Goal: Find specific page/section: Find specific page/section

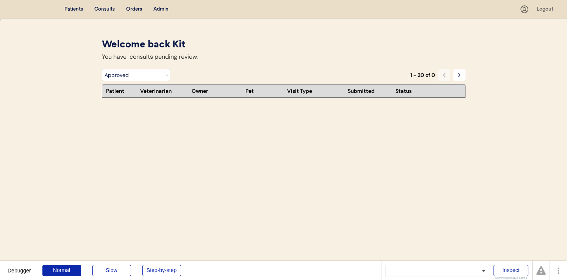
select select ""rejected""
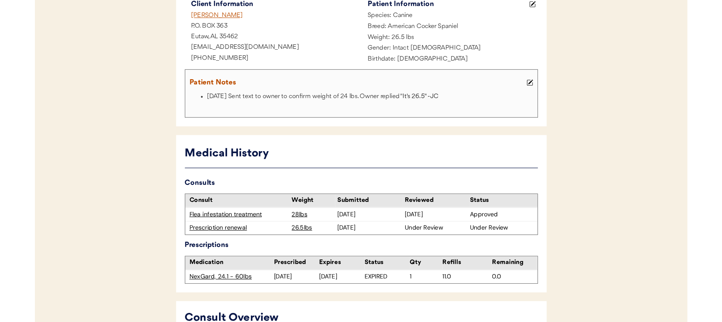
scroll to position [188, 0]
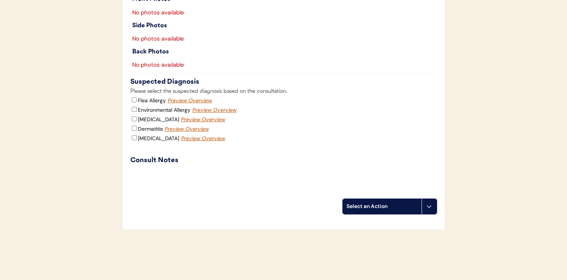
scroll to position [837, 0]
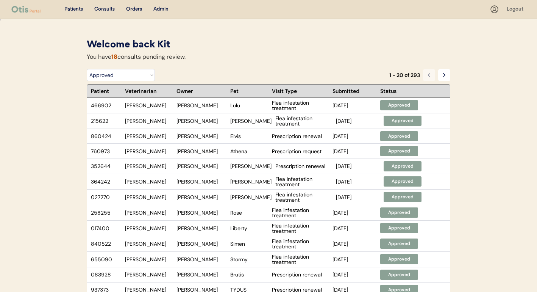
select select ""rejected""
click at [510, 9] on div "Logout" at bounding box center [516, 10] width 19 height 8
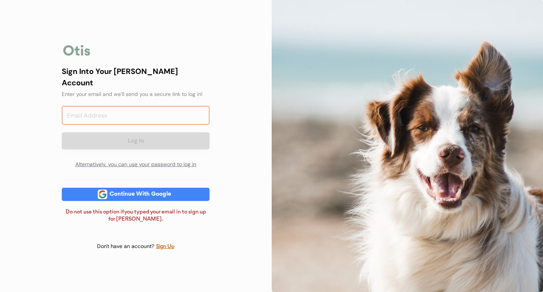
click at [109, 106] on input "email" at bounding box center [136, 115] width 148 height 19
paste input "[EMAIL_ADDRESS][DOMAIN_NAME]"
type input "[EMAIL_ADDRESS][DOMAIN_NAME]"
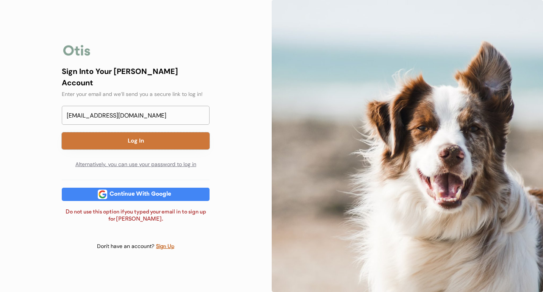
click at [189, 135] on button "Log In" at bounding box center [136, 140] width 148 height 17
click at [148, 136] on button "Log In" at bounding box center [136, 140] width 148 height 17
